Goal: Task Accomplishment & Management: Use online tool/utility

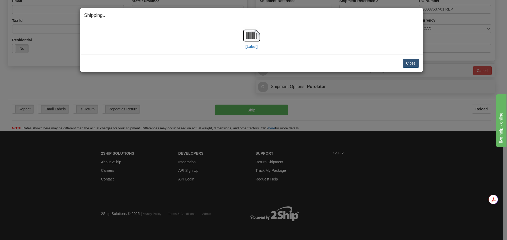
scroll to position [152, 0]
click at [415, 60] on button "Close" at bounding box center [410, 63] width 16 height 9
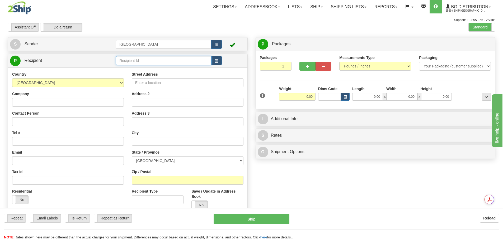
click at [130, 61] on input "text" at bounding box center [164, 60] width 96 height 9
click at [146, 72] on div "80004" at bounding box center [162, 69] width 91 height 6
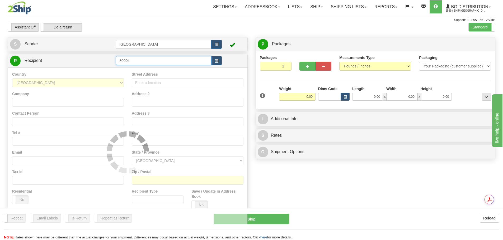
type input "80004"
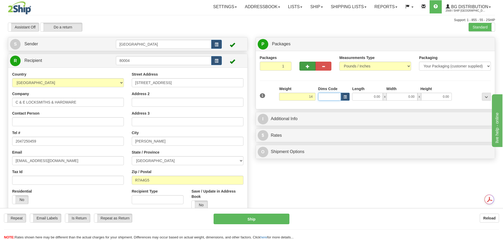
type input "14.00"
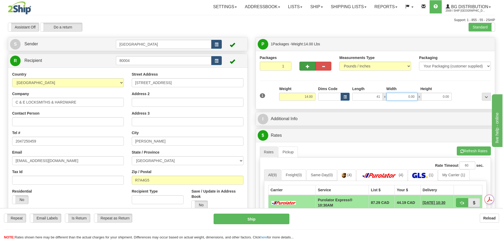
type input "41.00"
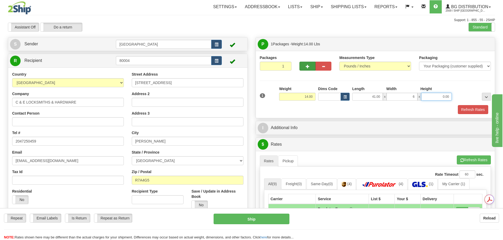
type input "6.00"
click at [463, 113] on button "Refresh Rates" at bounding box center [473, 109] width 30 height 9
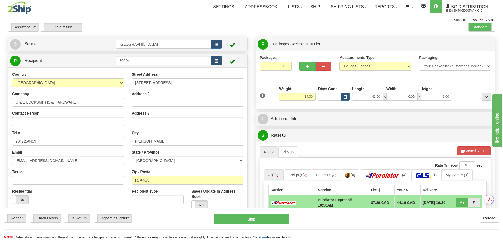
click at [333, 126] on div "I Additional Info" at bounding box center [375, 118] width 239 height 13
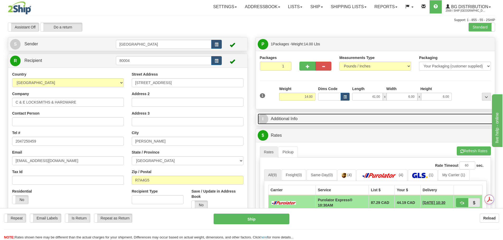
click at [332, 120] on link "I Additional Info" at bounding box center [375, 119] width 235 height 11
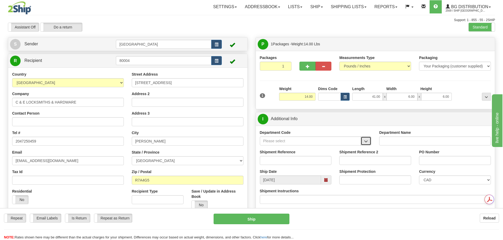
click at [367, 141] on span "button" at bounding box center [366, 141] width 4 height 3
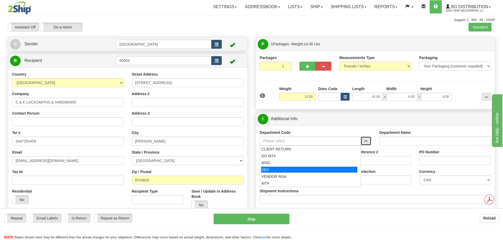
click at [322, 168] on div "OE#" at bounding box center [309, 170] width 96 height 6
type input "OE#"
type input "ORDERS"
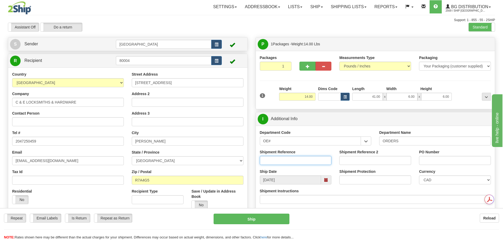
click at [307, 160] on input "Shipment Reference" at bounding box center [296, 160] width 72 height 9
type input "90040448-00"
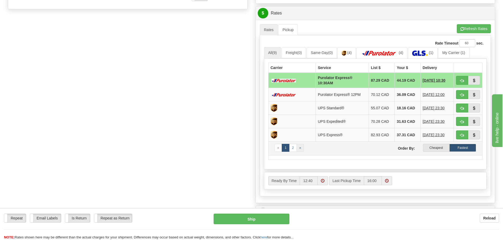
scroll to position [211, 0]
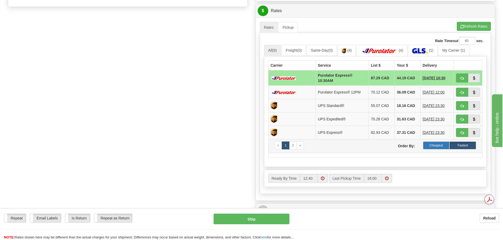
type input "N/A"
click at [439, 144] on label "Cheapest" at bounding box center [436, 146] width 27 height 8
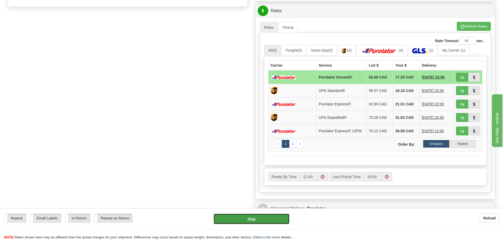
click at [247, 219] on button "Ship" at bounding box center [252, 219] width 76 height 11
type input "260"
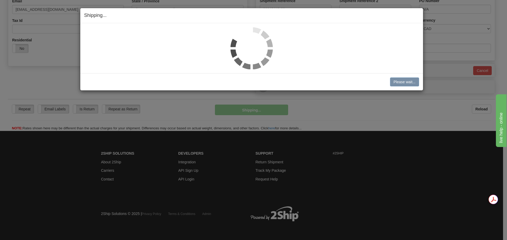
scroll to position [152, 0]
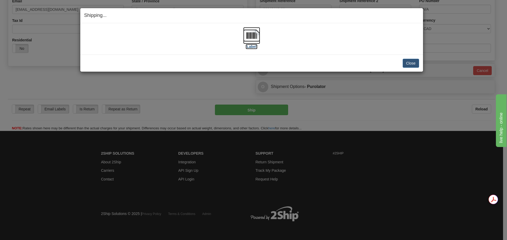
click at [252, 39] on img at bounding box center [251, 35] width 17 height 17
click at [411, 62] on button "Close" at bounding box center [410, 63] width 16 height 9
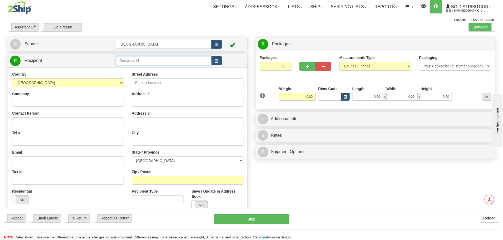
click at [140, 61] on input "text" at bounding box center [164, 60] width 96 height 9
click at [157, 66] on div "52000" at bounding box center [162, 69] width 91 height 6
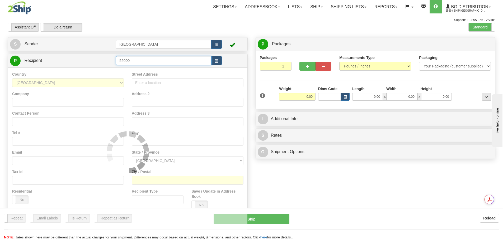
type input "52000"
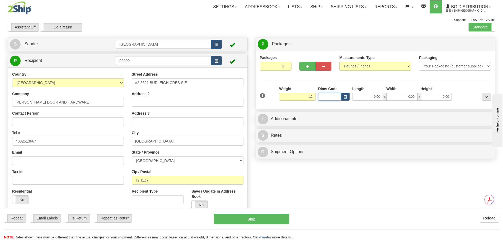
type input "12.00"
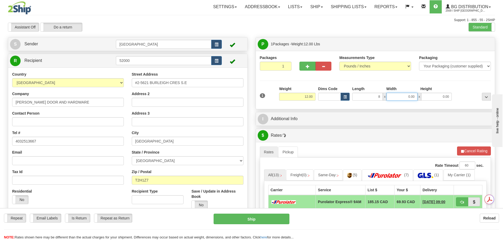
type input "8.00"
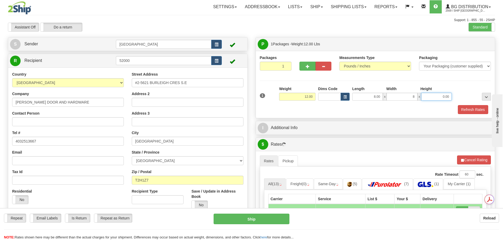
type input "8.00"
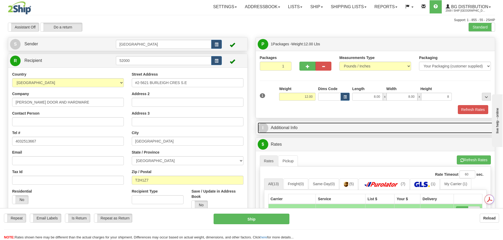
type input "8.00"
click at [328, 127] on link "I Additional Info" at bounding box center [375, 128] width 235 height 11
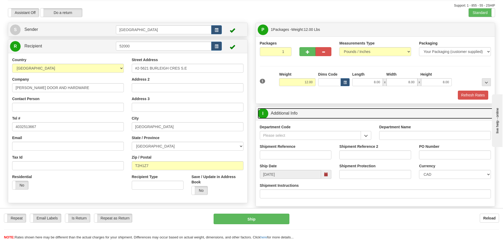
scroll to position [26, 0]
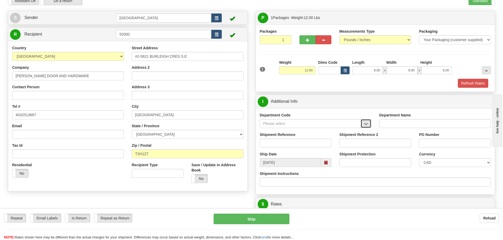
click at [365, 125] on span "button" at bounding box center [366, 123] width 4 height 3
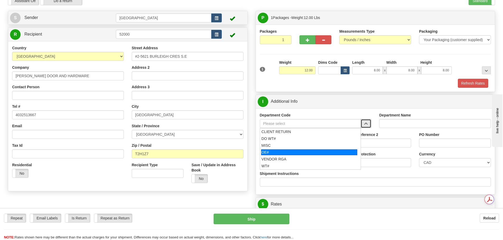
click at [335, 152] on div "OE#" at bounding box center [309, 153] width 96 height 6
type input "OE#"
type input "ORDERS"
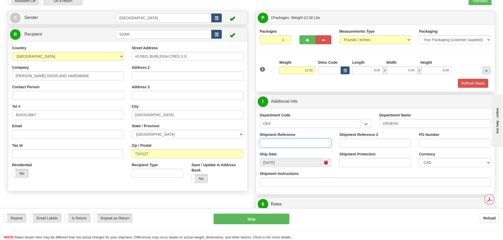
drag, startPoint x: 286, startPoint y: 145, endPoint x: 290, endPoint y: 144, distance: 4.6
click at [286, 145] on input "Shipment Reference" at bounding box center [296, 143] width 72 height 9
type input "90040714-00"
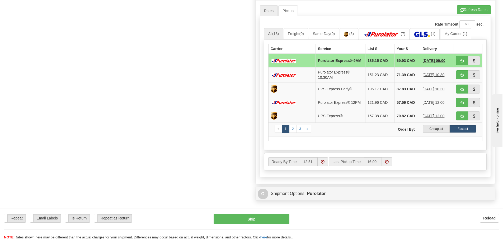
scroll to position [238, 0]
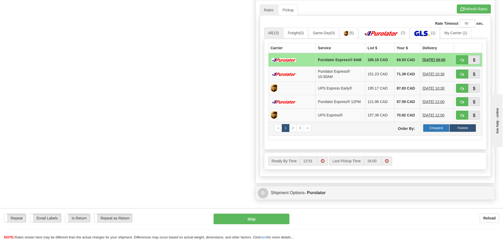
type input "15804"
click at [438, 131] on label "Cheapest" at bounding box center [436, 128] width 27 height 8
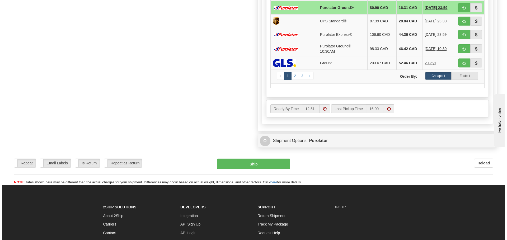
scroll to position [290, 0]
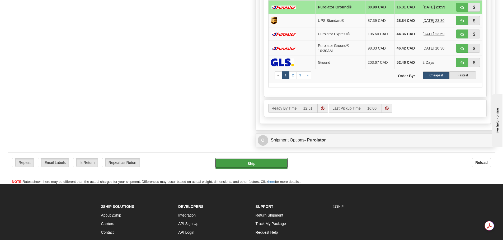
click at [241, 159] on button "Ship" at bounding box center [251, 163] width 73 height 11
type input "260"
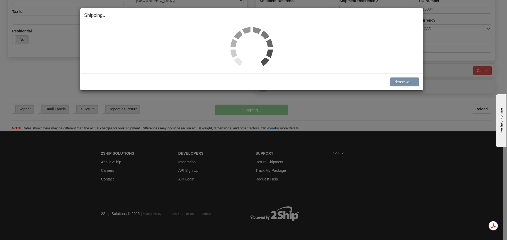
scroll to position [161, 0]
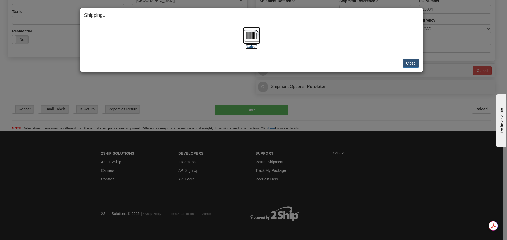
click at [251, 36] on img at bounding box center [251, 35] width 17 height 17
click at [412, 64] on button "Close" at bounding box center [410, 63] width 16 height 9
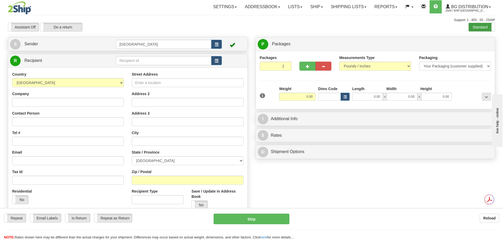
click at [471, 28] on label "Standard" at bounding box center [481, 27] width 26 height 8
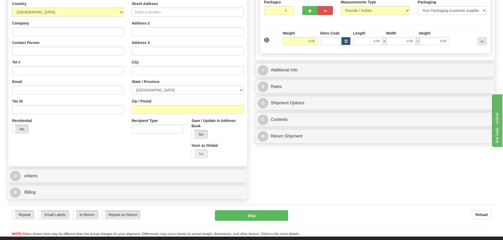
scroll to position [79, 0]
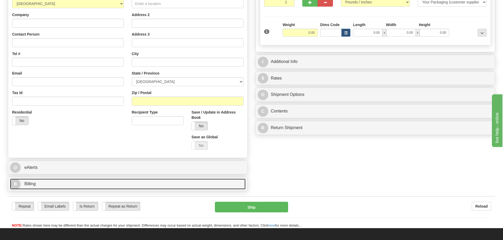
click at [123, 185] on link "B Billing" at bounding box center [127, 184] width 235 height 11
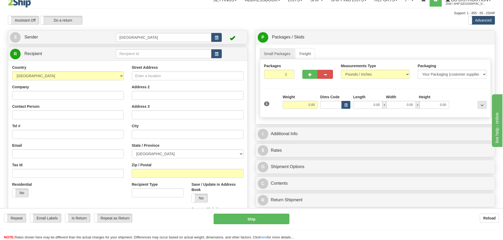
scroll to position [0, 0]
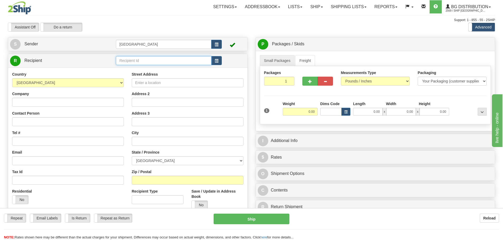
click at [140, 61] on input "text" at bounding box center [164, 60] width 96 height 9
click at [220, 63] on button "button" at bounding box center [216, 60] width 11 height 9
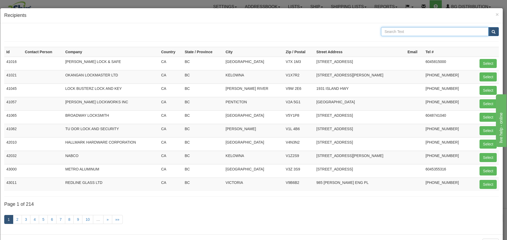
click at [396, 32] on input "text" at bounding box center [434, 31] width 107 height 9
type input "WILLIS"
click at [488, 27] on button "submit" at bounding box center [493, 31] width 11 height 9
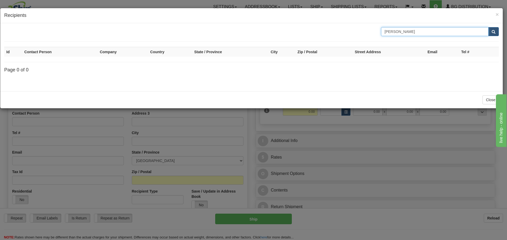
drag, startPoint x: 410, startPoint y: 34, endPoint x: 335, endPoint y: 33, distance: 74.2
click at [335, 33] on div "WILLIS" at bounding box center [251, 31] width 502 height 9
click at [497, 13] on span "×" at bounding box center [496, 14] width 3 height 6
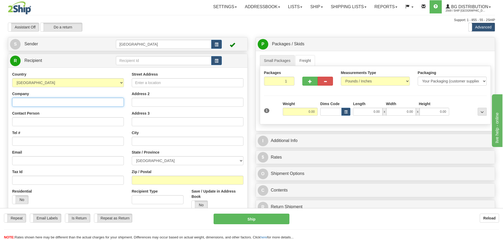
click at [55, 103] on input "Company" at bounding box center [68, 102] width 112 height 9
type input "WILLIS GLAZING SUPPLIES"
click at [41, 141] on input "Tel #" at bounding box center [68, 141] width 112 height 9
drag, startPoint x: 68, startPoint y: 102, endPoint x: 9, endPoint y: 101, distance: 58.6
click at [9, 101] on div "Country AFGHANISTAN ALAND ISLANDS ALBANIA ALGERIA AMERICAN SAMOA ANDORRA ANGOLA…" at bounding box center [68, 140] width 120 height 137
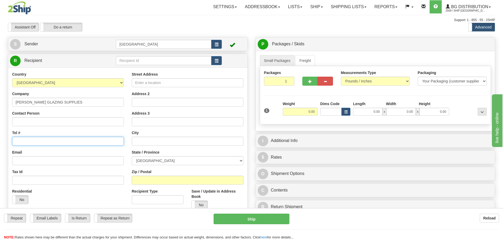
click at [37, 141] on input "Tel #" at bounding box center [68, 141] width 112 height 9
paste input "(306) 321-2663"
type input "(306) 321-2663"
drag, startPoint x: 66, startPoint y: 102, endPoint x: 59, endPoint y: 102, distance: 6.9
click at [59, 102] on input "WILLIS GLAZING SUPPLIES" at bounding box center [68, 102] width 112 height 9
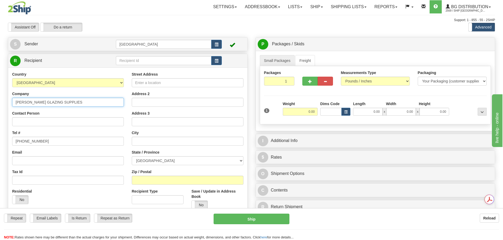
click at [20, 103] on input "WILLIS GLAZING SUPPLIES" at bounding box center [68, 102] width 112 height 9
type input "WALLIS GLAZING SUPPLIES"
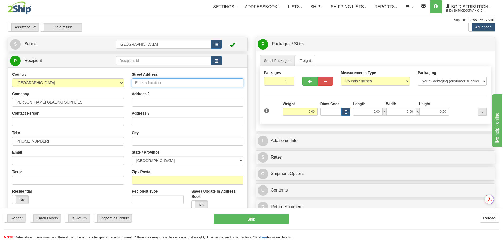
click at [169, 83] on input "Street Address" at bounding box center [188, 82] width 112 height 9
type input "2333 MILLAR AVE"
type input "SASKATOON"
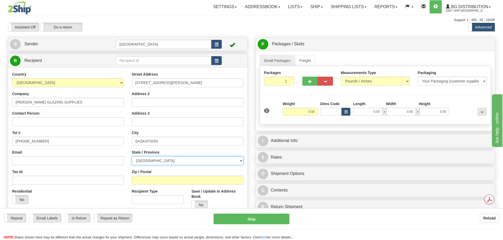
select select "SK"
type input "S7K 2Y3"
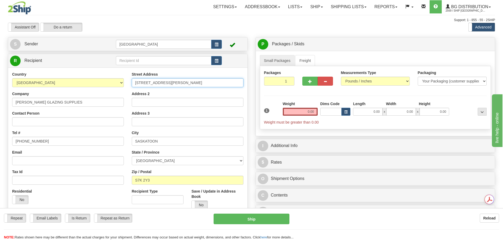
type input "2333 MILLAR AVE"
drag, startPoint x: 301, startPoint y: 112, endPoint x: 336, endPoint y: 111, distance: 35.4
click at [336, 111] on div "1 Weight 0.00 Dims Code 0.00" at bounding box center [375, 113] width 225 height 24
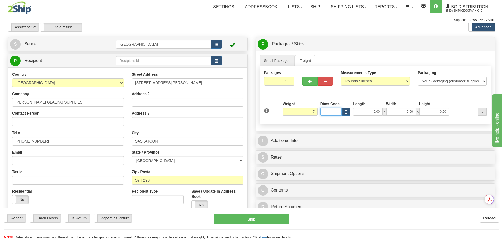
type input "7.00"
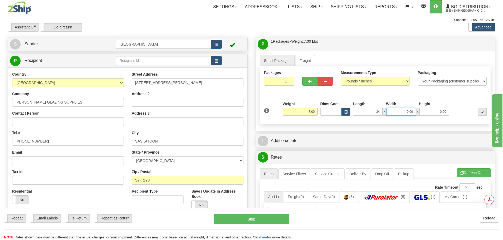
type input "34.00"
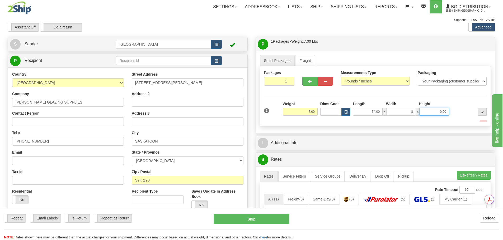
type input "8.00"
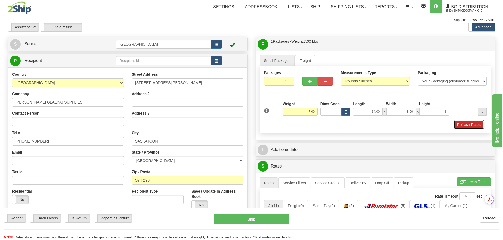
type input "3.00"
click at [478, 124] on button "Refresh Rates" at bounding box center [468, 124] width 30 height 9
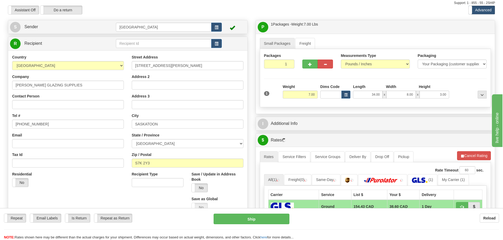
scroll to position [53, 0]
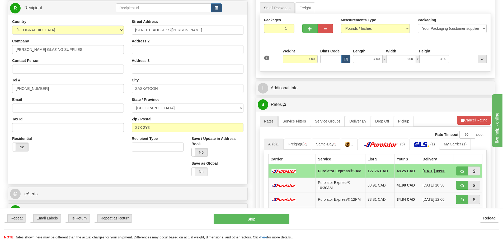
click at [354, 95] on div "P Packages / Skids 1 Packages - Weight: 7.00 Lbs 1 Skids - Weight: NaN Lbs Ship…" at bounding box center [376, 165] width 248 height 363
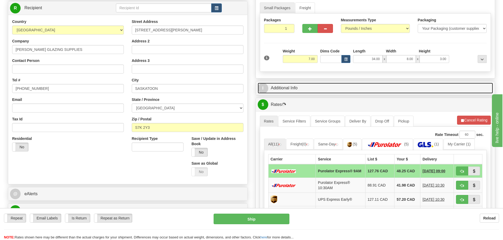
click at [352, 91] on link "I Additional Info" at bounding box center [375, 88] width 235 height 11
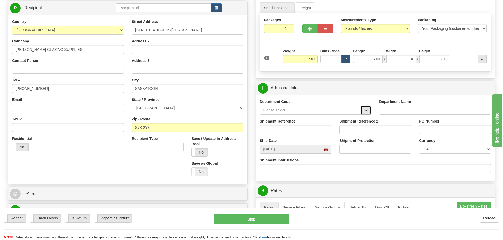
click at [368, 109] on button "button" at bounding box center [366, 110] width 11 height 9
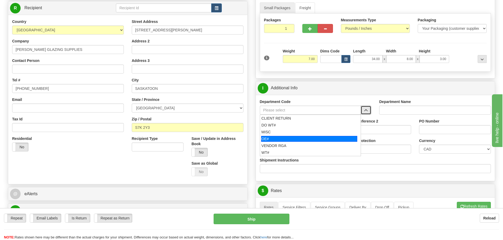
click at [338, 136] on div "OE#" at bounding box center [309, 139] width 96 height 6
type input "OE#"
type input "ORDERS"
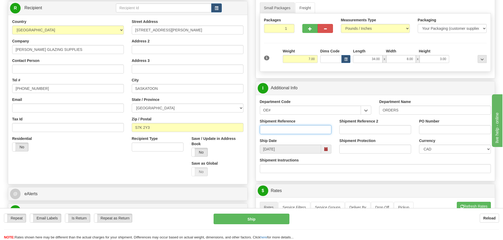
click at [302, 130] on input "Shipment Reference" at bounding box center [296, 129] width 72 height 9
type input "90040741-00"
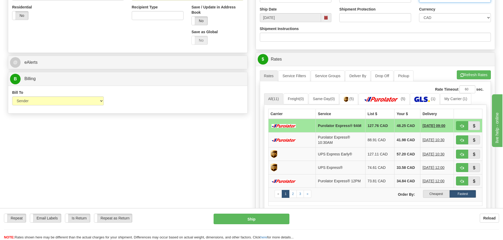
scroll to position [185, 0]
type input "KROME"
click at [89, 102] on select "Sender Recipient Third Party Collect" at bounding box center [58, 100] width 92 height 9
select select "2"
click at [12, 96] on select "Sender Recipient Third Party Collect" at bounding box center [58, 100] width 92 height 9
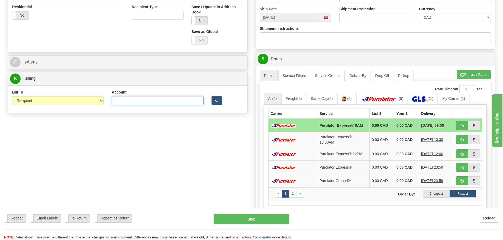
click at [149, 101] on input "Account" at bounding box center [158, 100] width 92 height 9
type input "598R7R"
click at [192, 156] on div "Create a label for the return Create Pickup Without Label S" at bounding box center [251, 76] width 495 height 449
click at [433, 192] on label "Cheapest" at bounding box center [436, 194] width 27 height 8
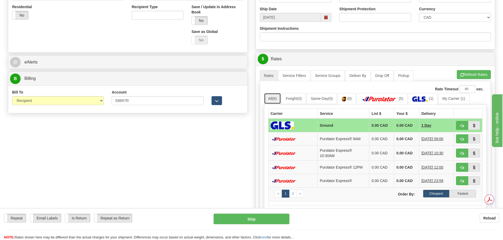
click at [274, 98] on span "(6)" at bounding box center [274, 99] width 4 height 4
click at [351, 98] on span "(0)" at bounding box center [349, 99] width 4 height 4
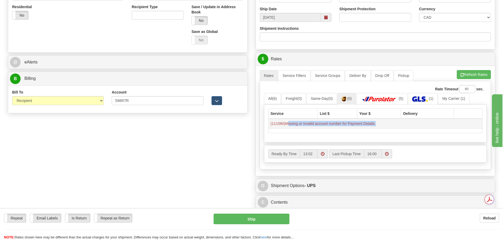
drag, startPoint x: 288, startPoint y: 123, endPoint x: 377, endPoint y: 128, distance: 89.1
click at [377, 128] on td "(111580)Missing or Invalid account number for Payment Details." at bounding box center [375, 124] width 214 height 10
click at [385, 127] on td "(111580)Missing or Invalid account number for Payment Details." at bounding box center [375, 124] width 214 height 10
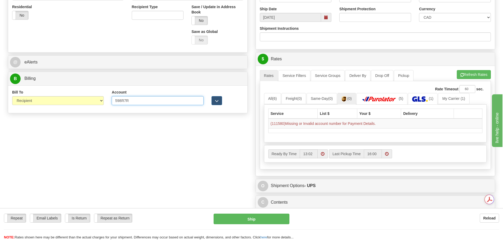
click at [136, 102] on input "598R7R" at bounding box center [158, 100] width 92 height 9
click at [480, 75] on button "Refresh Rates" at bounding box center [474, 74] width 34 height 9
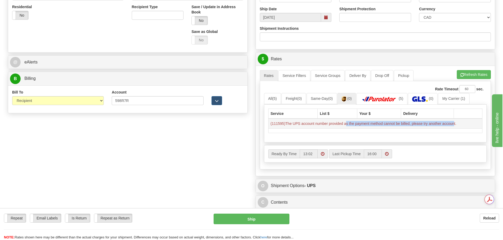
drag, startPoint x: 344, startPoint y: 125, endPoint x: 453, endPoint y: 123, distance: 108.7
click at [453, 123] on td "(111595)The UPS account number provided as the payment method cannot be billed,…" at bounding box center [375, 124] width 214 height 10
drag, startPoint x: 327, startPoint y: 124, endPoint x: 294, endPoint y: 125, distance: 32.5
click at [294, 125] on td "(111595)The UPS account number provided as the payment method cannot be billed,…" at bounding box center [375, 124] width 214 height 10
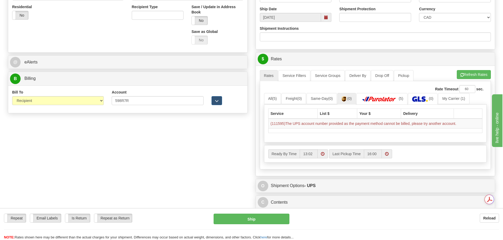
click at [316, 132] on td at bounding box center [375, 131] width 214 height 4
click at [125, 135] on div "Create a label for the return Create Pickup Without Label S" at bounding box center [251, 40] width 495 height 376
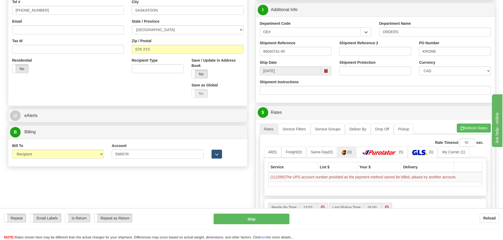
scroll to position [132, 0]
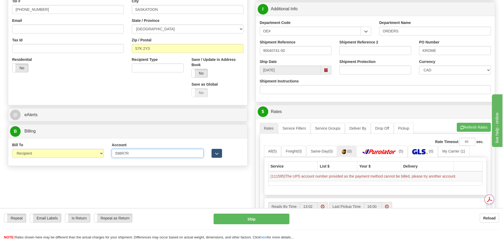
click at [141, 151] on input "598R7R" at bounding box center [158, 153] width 92 height 9
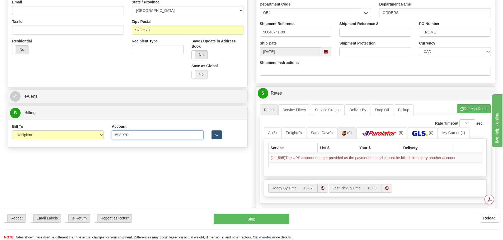
scroll to position [158, 0]
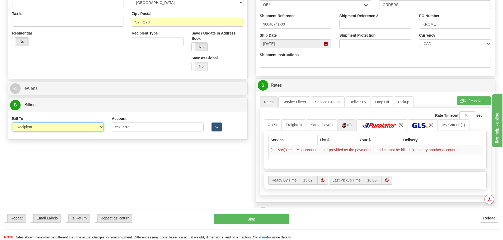
click at [77, 126] on select "Sender Recipient Third Party Collect" at bounding box center [58, 127] width 92 height 9
select select "1"
click at [12, 123] on select "Sender Recipient Third Party Collect" at bounding box center [58, 127] width 92 height 9
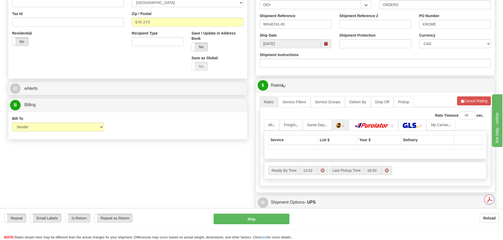
click at [157, 157] on div "Create a label for the return Create Pickup Without Label S" at bounding box center [251, 62] width 495 height 367
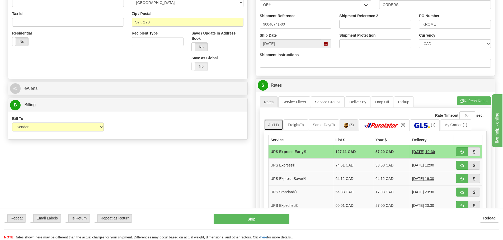
click at [279, 123] on link "All (11)" at bounding box center [273, 125] width 19 height 11
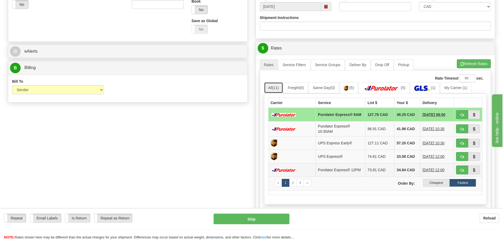
scroll to position [211, 0]
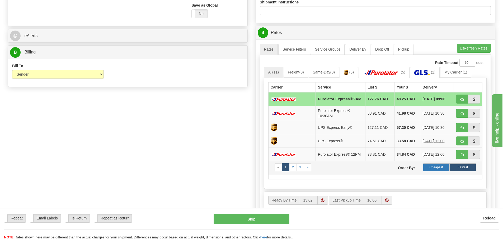
click at [440, 168] on label "Cheapest" at bounding box center [436, 168] width 27 height 8
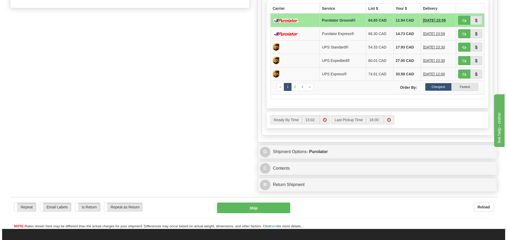
scroll to position [290, 0]
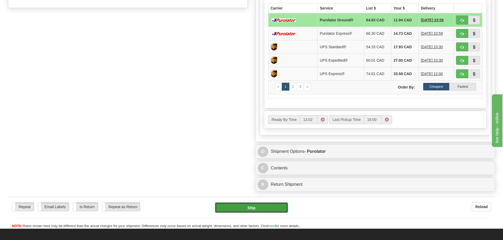
click at [269, 212] on button "Ship" at bounding box center [251, 208] width 73 height 11
type input "260"
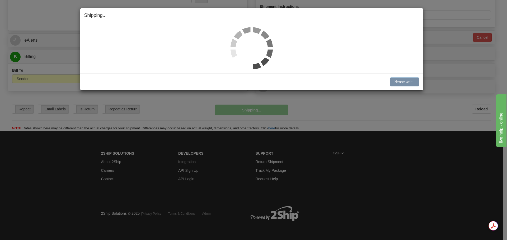
scroll to position [207, 0]
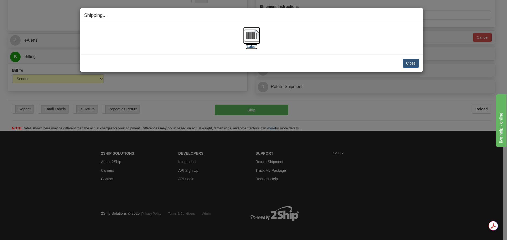
click at [256, 36] on img at bounding box center [251, 35] width 17 height 17
click at [407, 63] on button "Close" at bounding box center [410, 63] width 16 height 9
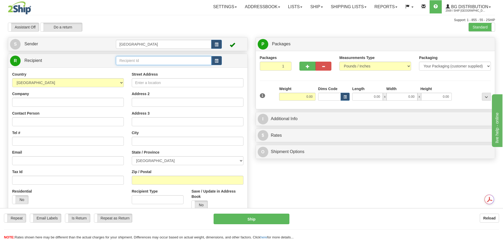
click at [159, 58] on input "text" at bounding box center [164, 60] width 96 height 9
click at [131, 71] on div "56001" at bounding box center [162, 69] width 91 height 6
type input "56001"
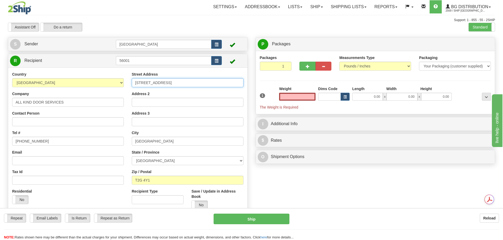
type input "0.00"
drag, startPoint x: 184, startPoint y: 80, endPoint x: 91, endPoint y: 79, distance: 92.9
click at [91, 79] on div "Country AFGHANISTAN ALAND ISLANDS ALBANIA ALGERIA AMERICAN SAMOA ANDORRA ANGOLA…" at bounding box center [127, 143] width 239 height 142
type input "1"
type input "3616 14A STREET SE"
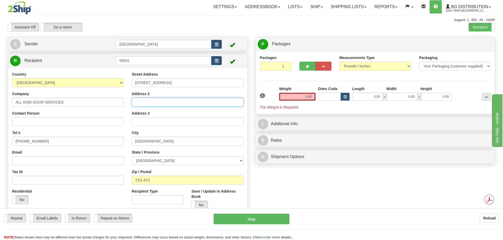
type input "AKD SHOP 3"
type input "T2G 3L2"
click at [250, 112] on div "Create a label for the return Create Pickup Without Label S Sender Winnipeg" at bounding box center [128, 128] width 248 height 183
drag, startPoint x: 298, startPoint y: 100, endPoint x: 331, endPoint y: 100, distance: 33.5
click at [331, 100] on div "1 Weight 0.00 Dims Code 0.00" at bounding box center [375, 98] width 234 height 24
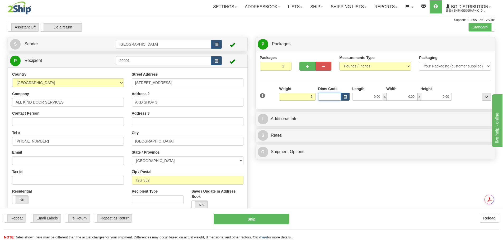
type input "5.00"
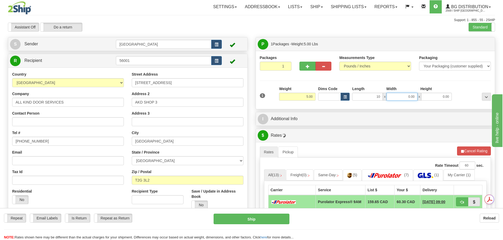
type input "10.00"
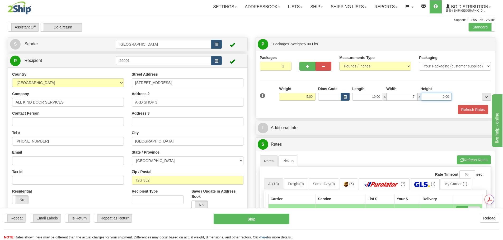
type input "7.00"
type input "11.00"
click at [470, 111] on button "Refresh Rates" at bounding box center [473, 109] width 30 height 9
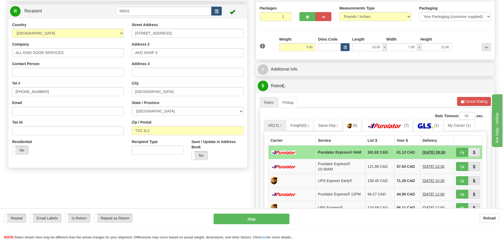
scroll to position [53, 0]
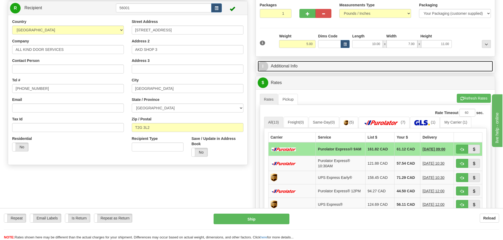
click at [336, 67] on link "I Additional Info" at bounding box center [375, 66] width 235 height 11
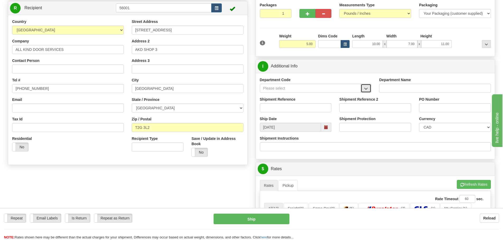
click at [371, 88] on button "button" at bounding box center [366, 88] width 11 height 9
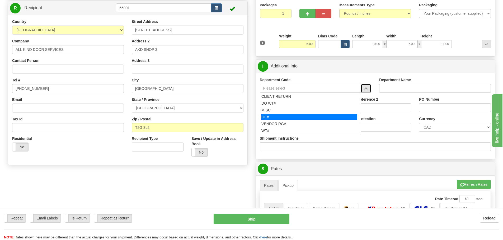
click at [274, 116] on div "OE#" at bounding box center [309, 117] width 96 height 6
type input "OE#"
type input "ORDERS"
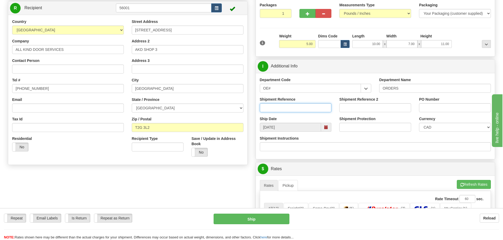
drag, startPoint x: 278, startPoint y: 106, endPoint x: 352, endPoint y: 93, distance: 74.4
click at [278, 106] on input "Shipment Reference" at bounding box center [296, 107] width 72 height 9
type input "90039196-00; 90040769-00"
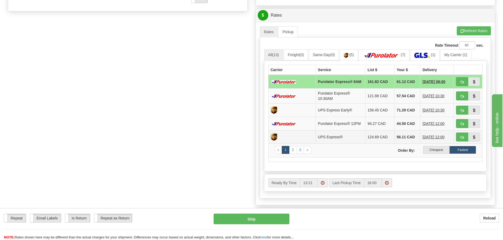
scroll to position [211, 0]
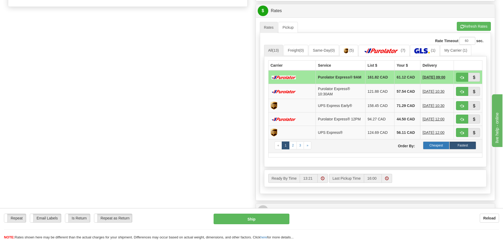
type input "AKD 65716; AKD55846"
click at [433, 150] on label "Cheapest" at bounding box center [436, 146] width 27 height 8
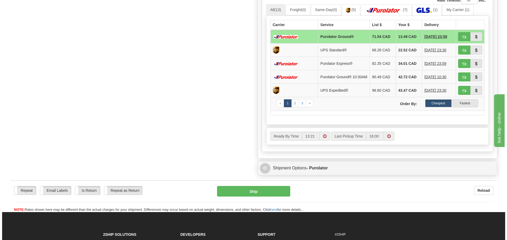
scroll to position [264, 0]
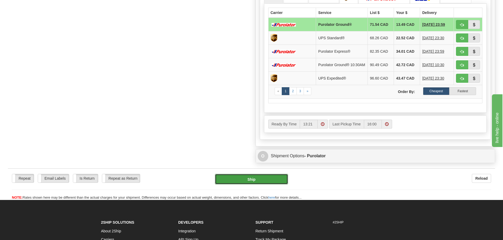
click at [259, 178] on button "Ship" at bounding box center [251, 179] width 73 height 11
type input "260"
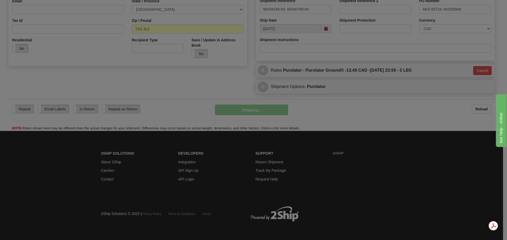
scroll to position [152, 0]
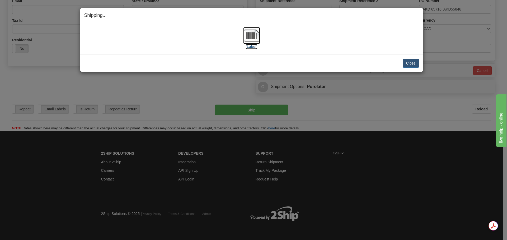
click at [253, 31] on img at bounding box center [251, 35] width 17 height 17
click at [405, 63] on button "Close" at bounding box center [410, 63] width 16 height 9
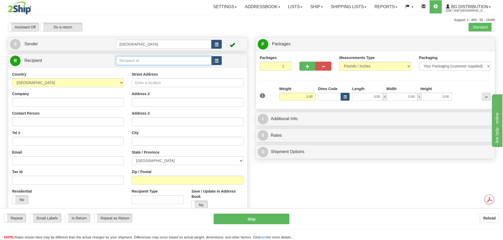
click at [161, 63] on input "text" at bounding box center [164, 60] width 96 height 9
click at [144, 69] on div "80048" at bounding box center [162, 69] width 91 height 6
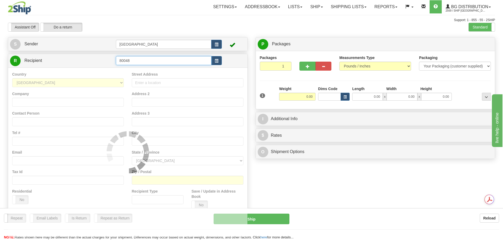
type input "80048"
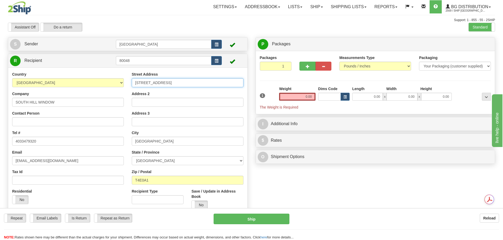
drag, startPoint x: 181, startPoint y: 81, endPoint x: 197, endPoint y: 88, distance: 17.0
click at [197, 88] on div "Street Address 100-153 CLEARMILE AVE Address 2 Address 3 City RED DEER COUNTY S…" at bounding box center [188, 143] width 120 height 142
click at [252, 72] on div "P Packages 1 Packages - Weight: 0.00 Lbs Shipment Level Shipm. Package Level Pa…" at bounding box center [376, 102] width 248 height 130
drag, startPoint x: 298, startPoint y: 99, endPoint x: 315, endPoint y: 103, distance: 17.3
click at [315, 103] on div "Weight 0.00" at bounding box center [297, 95] width 39 height 18
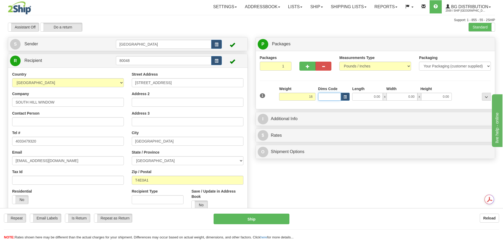
type input "16.00"
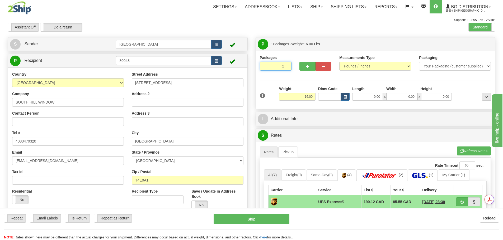
type input "2"
click at [286, 66] on input "2" at bounding box center [276, 66] width 32 height 9
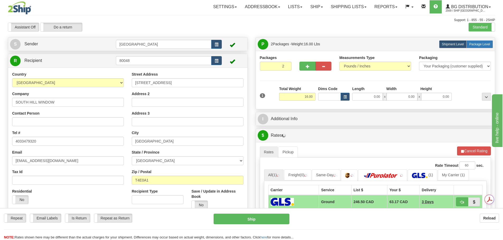
click at [491, 44] on label "Package Level Pack.." at bounding box center [479, 44] width 27 height 8
radio input "true"
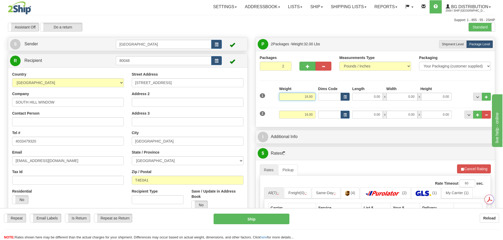
drag, startPoint x: 301, startPoint y: 97, endPoint x: 342, endPoint y: 97, distance: 40.6
click at [342, 97] on div "1 Weight 16.00 Dims Code x x" at bounding box center [375, 95] width 234 height 19
type input "16.00"
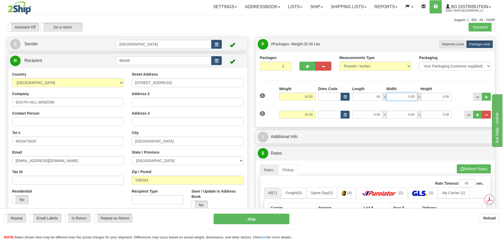
type input "40.00"
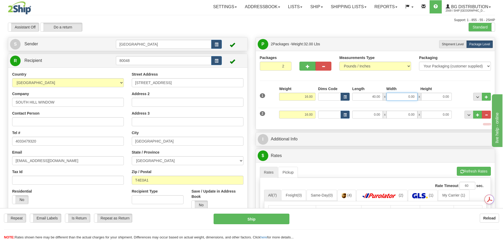
type input "6"
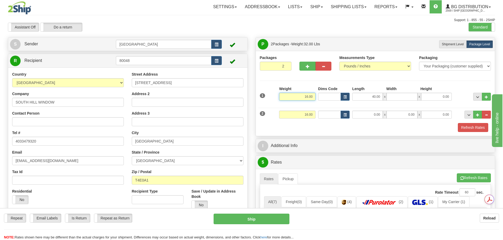
type input "0.00"
drag, startPoint x: 338, startPoint y: 94, endPoint x: 351, endPoint y: 94, distance: 13.2
click at [350, 94] on div "1 Weight 16.00 Dims Code x x" at bounding box center [375, 95] width 234 height 19
type input "15.00"
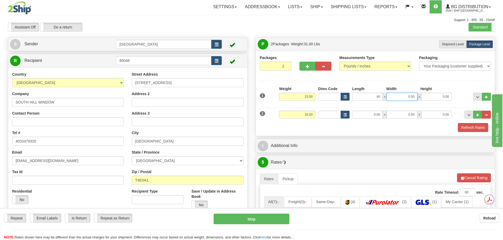
type input "40.00"
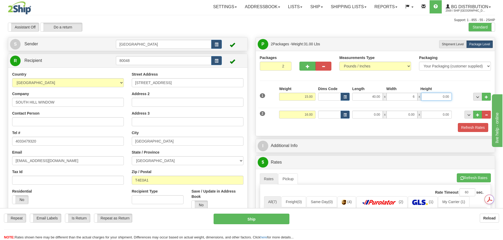
type input "6.00"
type input "11.00"
drag, startPoint x: 304, startPoint y: 116, endPoint x: 337, endPoint y: 116, distance: 33.3
click at [337, 116] on div "2 Weight 16.00 Dims Code Length Width Height" at bounding box center [375, 114] width 234 height 18
type input "1.00"
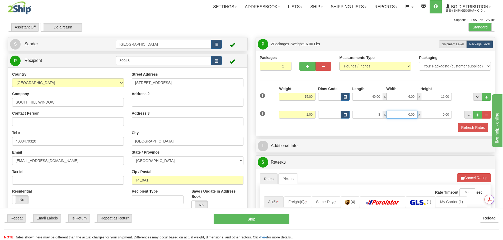
type input "8.00"
type input "7.00"
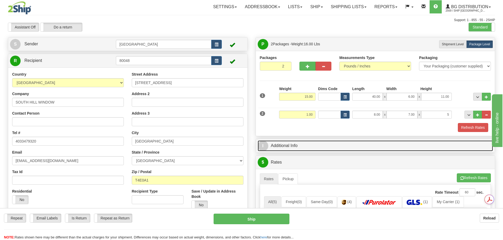
type input "5.00"
click at [349, 146] on link "I Additional Info" at bounding box center [375, 146] width 235 height 11
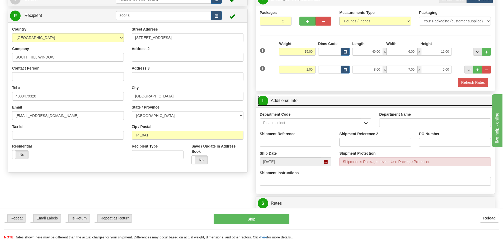
scroll to position [53, 0]
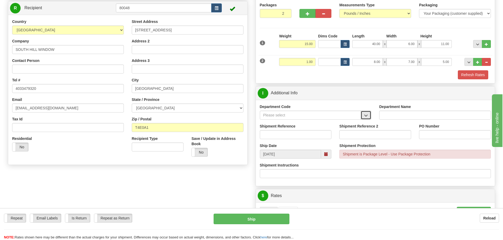
click at [367, 115] on span "button" at bounding box center [366, 115] width 4 height 3
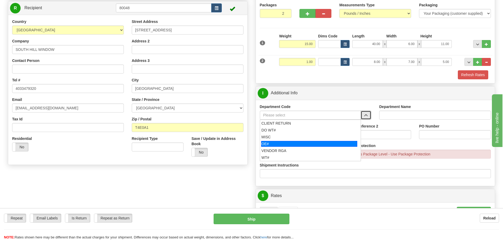
click at [320, 146] on div "OE#" at bounding box center [309, 144] width 96 height 6
type input "OE#"
type input "ORDERS"
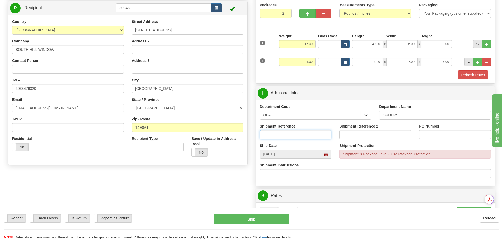
click at [300, 139] on input "Shipment Reference" at bounding box center [296, 134] width 72 height 9
type input "90039770-00"
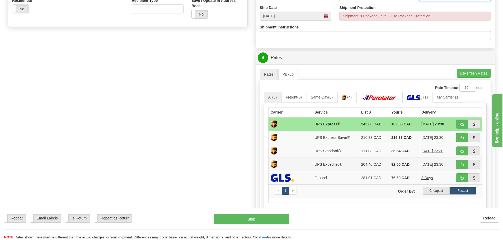
scroll to position [211, 0]
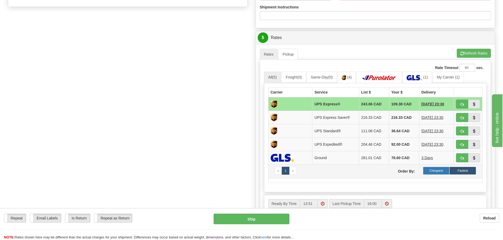
type input "D8915"
click at [432, 174] on label "Cheapest" at bounding box center [436, 171] width 27 height 8
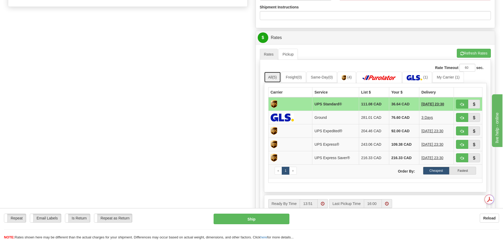
click at [273, 75] on link "All (5)" at bounding box center [272, 77] width 17 height 11
click at [386, 77] on img at bounding box center [379, 77] width 37 height 5
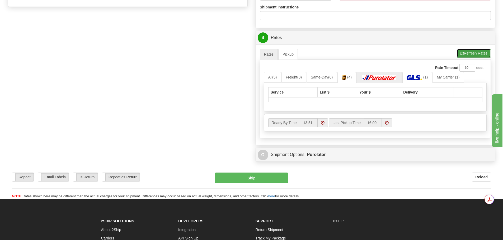
click at [478, 56] on button "Refresh Rates" at bounding box center [474, 53] width 34 height 9
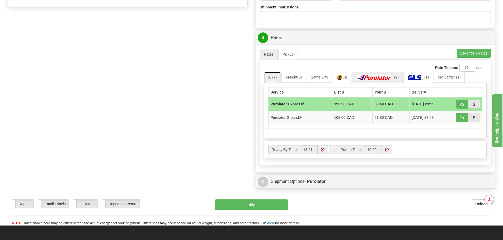
click at [270, 79] on link "All (7)" at bounding box center [272, 77] width 17 height 11
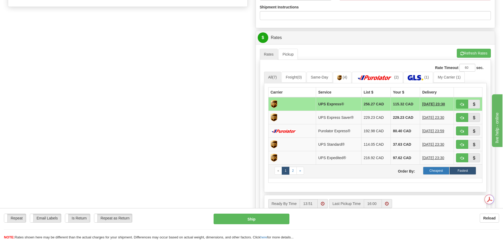
click at [424, 169] on label "Cheapest" at bounding box center [436, 171] width 27 height 8
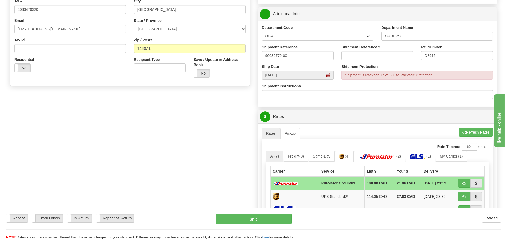
scroll to position [238, 0]
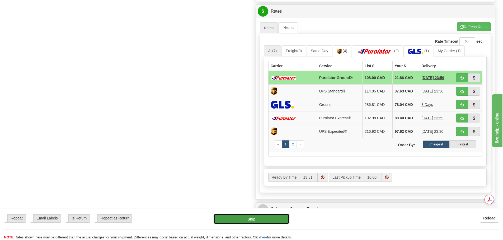
click at [253, 222] on button "Ship" at bounding box center [252, 219] width 76 height 11
type input "260"
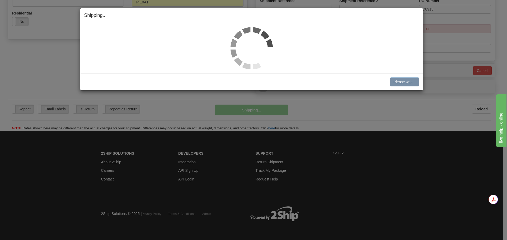
scroll to position [179, 0]
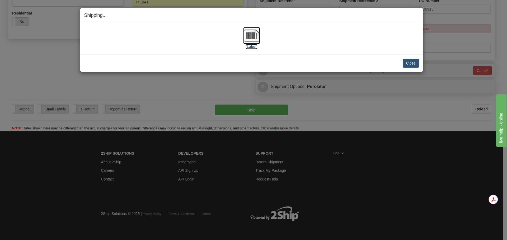
click at [258, 35] on img at bounding box center [251, 35] width 17 height 17
click at [407, 64] on button "Close" at bounding box center [410, 63] width 16 height 9
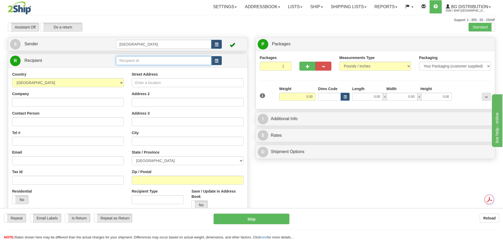
click at [140, 62] on input "text" at bounding box center [164, 60] width 96 height 9
click at [139, 67] on div "80021" at bounding box center [162, 69] width 91 height 6
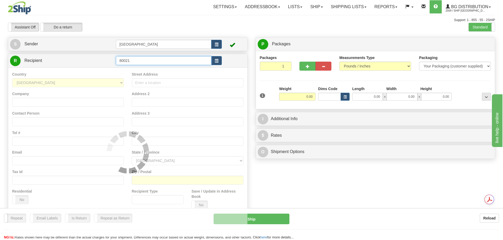
type input "80021"
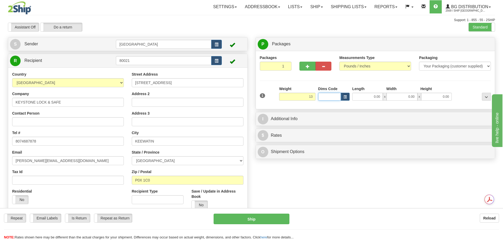
type input "13.00"
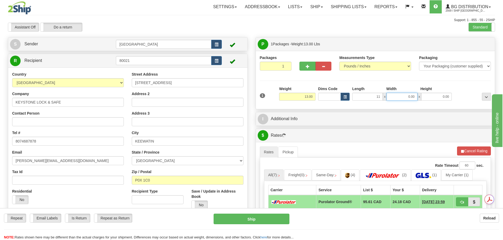
type input "11.00"
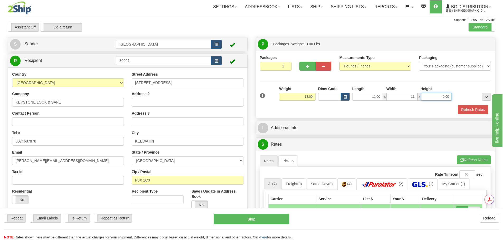
type input "11.00"
click at [305, 135] on div "P Packages 1 Packages - Weight: 13.00 Lbs Shipment Level Shipm. Package Level P…" at bounding box center [376, 194] width 248 height 315
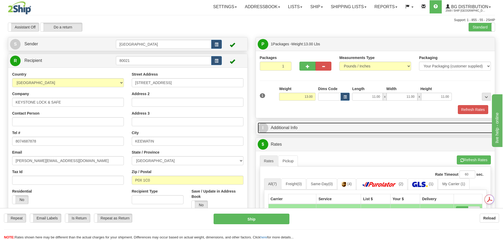
click at [309, 131] on link "I Additional Info" at bounding box center [375, 128] width 235 height 11
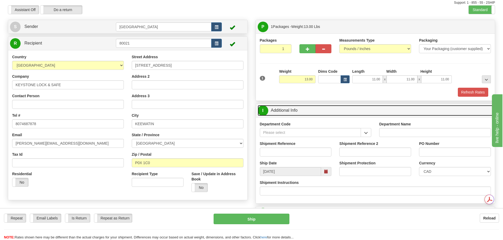
scroll to position [53, 0]
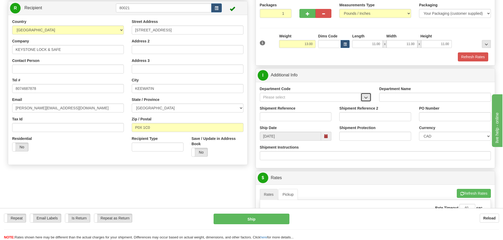
click at [365, 101] on button "button" at bounding box center [366, 97] width 11 height 9
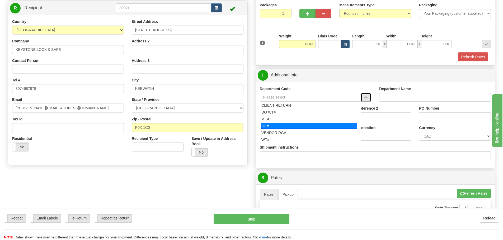
click at [339, 126] on div "OE#" at bounding box center [309, 126] width 96 height 6
type input "OE#"
type input "ORDERS"
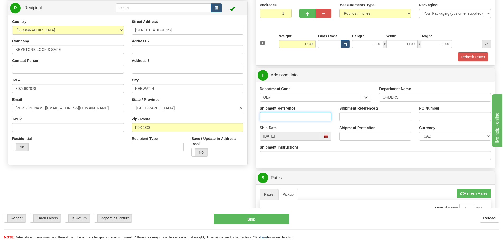
click at [314, 118] on input "Shipment Reference" at bounding box center [296, 116] width 72 height 9
type input "90040586-01-02; 90040603-00"
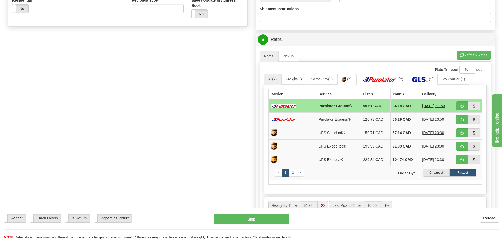
scroll to position [211, 0]
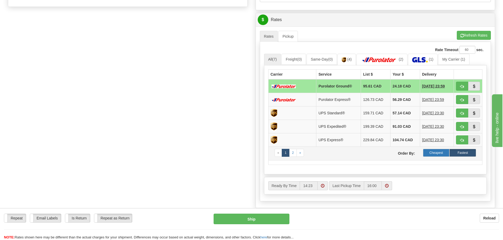
type input "STOCK REG; [PERSON_NAME]"
click at [428, 151] on label "Cheapest" at bounding box center [436, 153] width 27 height 8
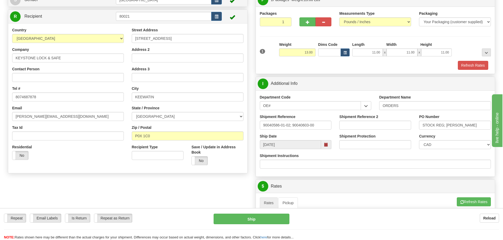
scroll to position [0, 0]
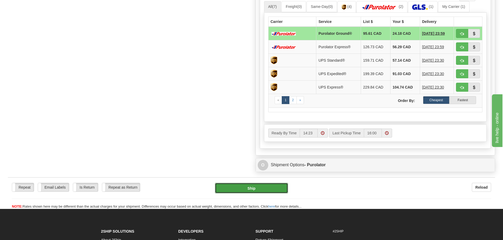
click at [250, 188] on button "Ship" at bounding box center [251, 188] width 73 height 11
type input "260"
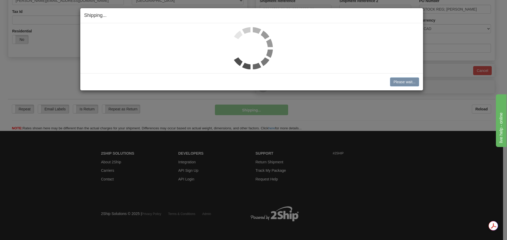
scroll to position [161, 0]
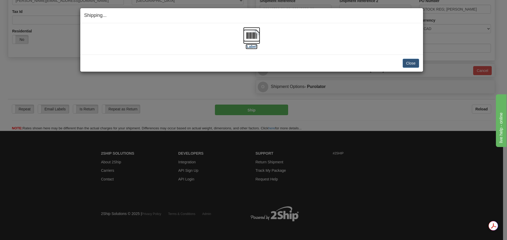
click at [250, 35] on img at bounding box center [251, 35] width 17 height 17
click at [409, 65] on button "Close" at bounding box center [410, 63] width 16 height 9
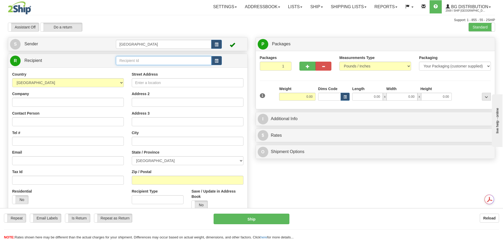
click at [139, 61] on input "text" at bounding box center [164, 60] width 96 height 9
click at [166, 70] on div "80144" at bounding box center [162, 69] width 91 height 6
type input "80144"
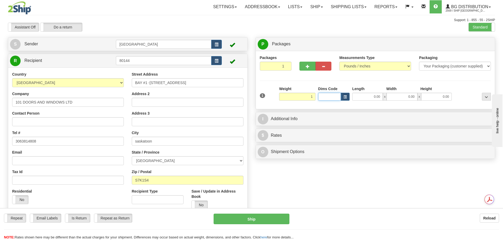
type input "1.00"
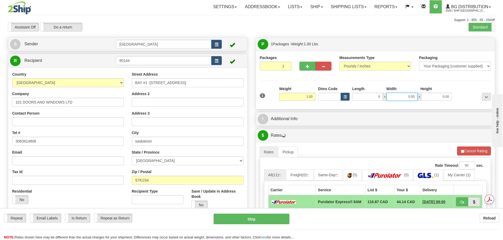
type input "6.00"
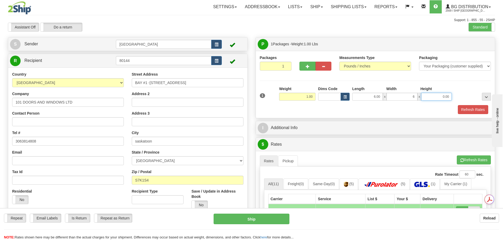
type input "6.00"
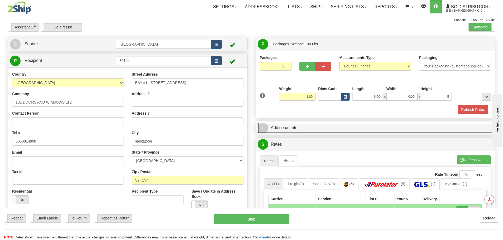
type input "5.00"
click at [298, 130] on link "I Additional Info" at bounding box center [375, 128] width 235 height 11
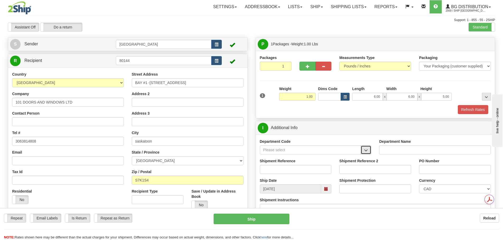
click at [363, 150] on button "button" at bounding box center [366, 150] width 11 height 9
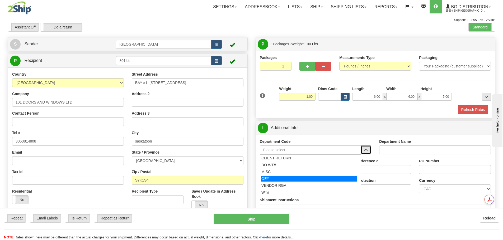
click at [316, 176] on div "OE#" at bounding box center [309, 179] width 96 height 6
type input "OE#"
type input "ORDERS"
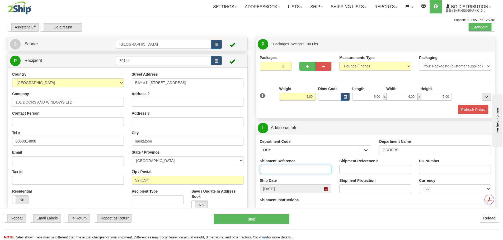
click at [296, 169] on input "Shipment Reference" at bounding box center [296, 169] width 72 height 9
type input "90039740-00"
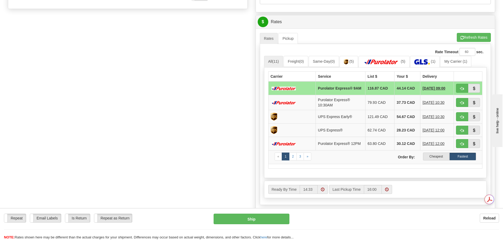
scroll to position [211, 0]
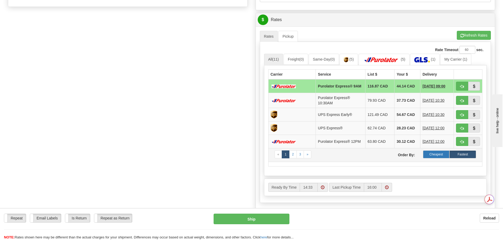
type input "12881"
click at [429, 159] on label "Cheapest" at bounding box center [436, 155] width 27 height 8
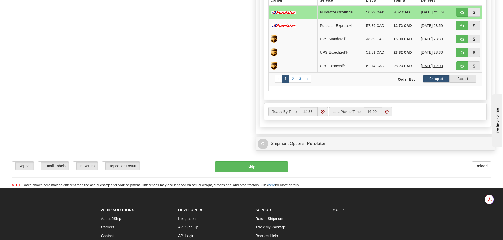
scroll to position [290, 0]
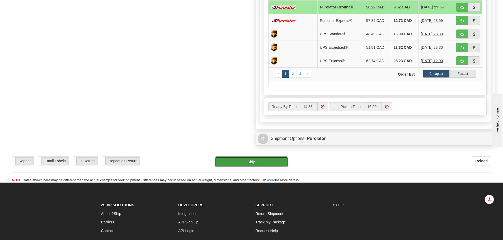
click at [257, 161] on button "Ship" at bounding box center [251, 162] width 73 height 11
type input "260"
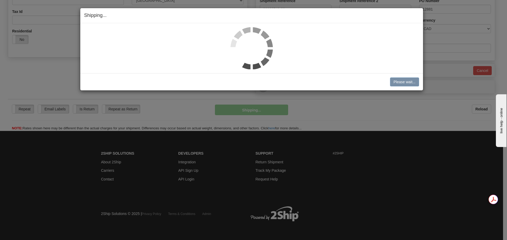
scroll to position [161, 0]
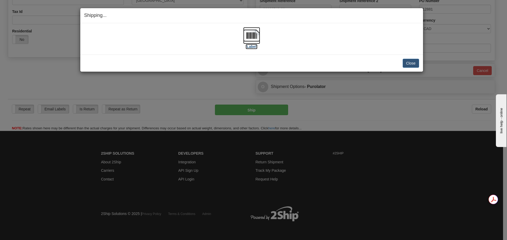
click at [247, 33] on img at bounding box center [251, 35] width 17 height 17
